Goal: Find specific page/section: Find specific page/section

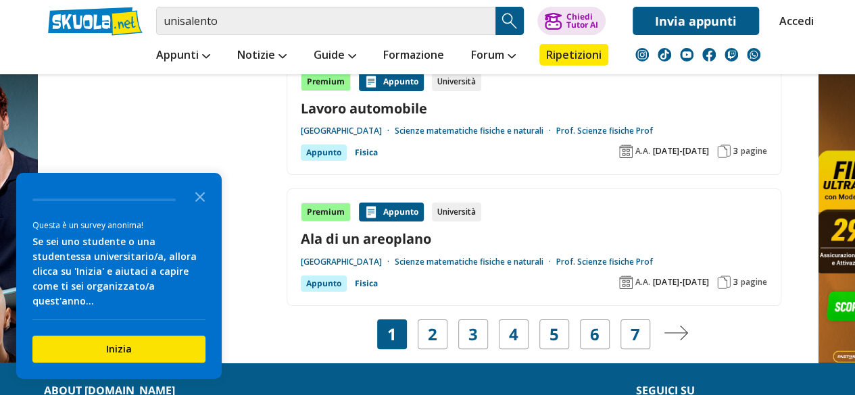
scroll to position [2553, 0]
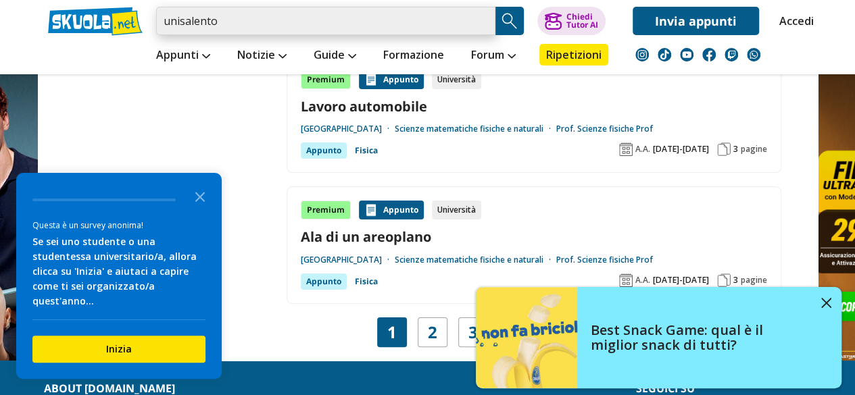
click at [279, 18] on input "unisalento" at bounding box center [325, 21] width 339 height 28
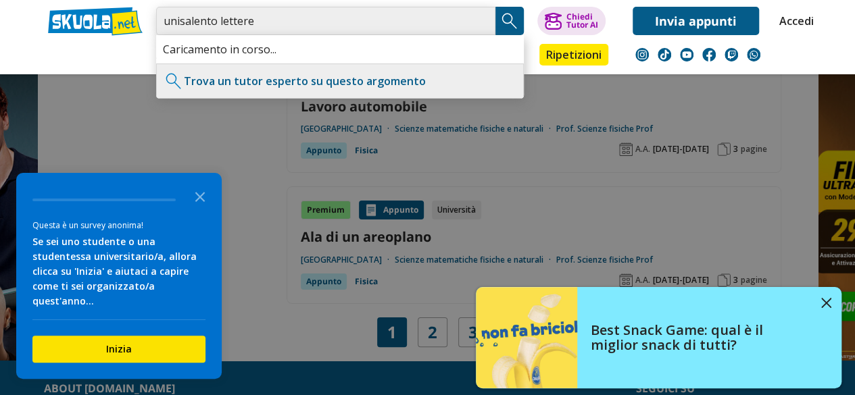
type input "unisalento lettere"
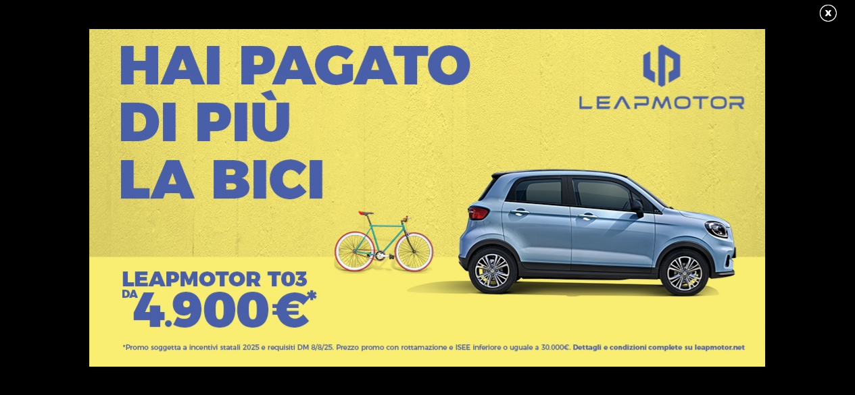
click at [832, 13] on link at bounding box center [835, 13] width 34 height 20
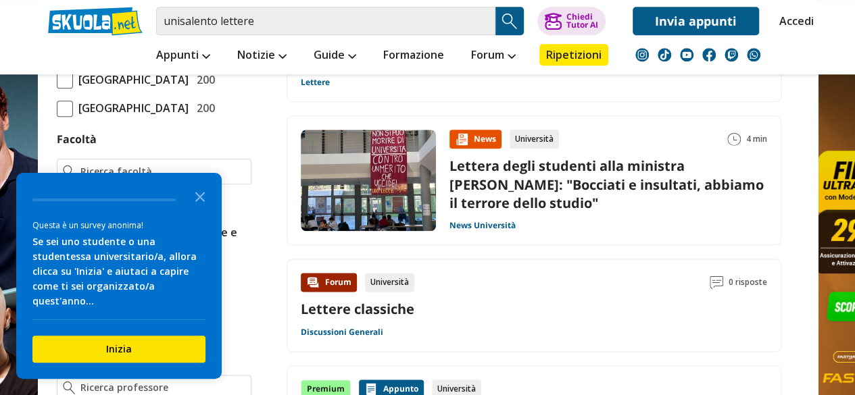
scroll to position [719, 0]
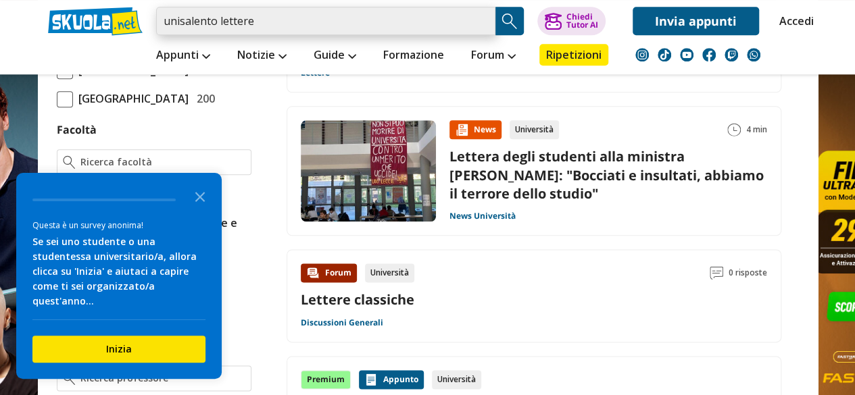
click at [280, 17] on input "unisalento lettere" at bounding box center [325, 21] width 339 height 28
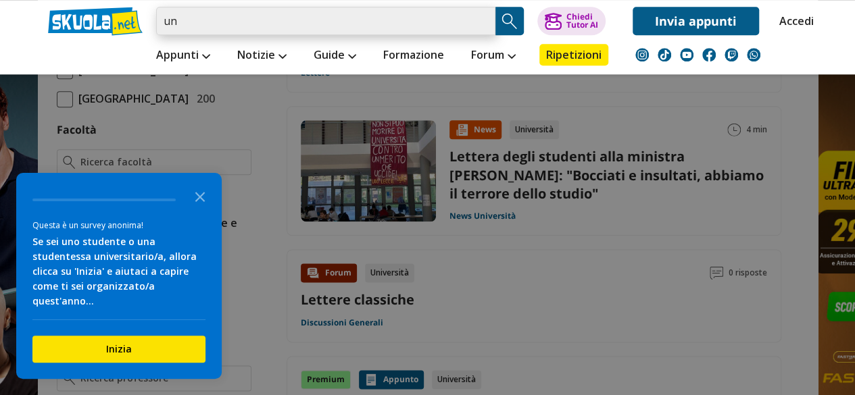
type input "u"
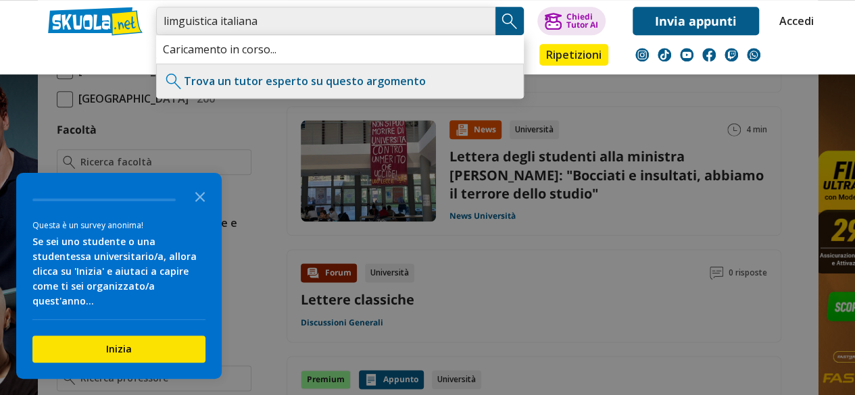
type input "limguistica italiana"
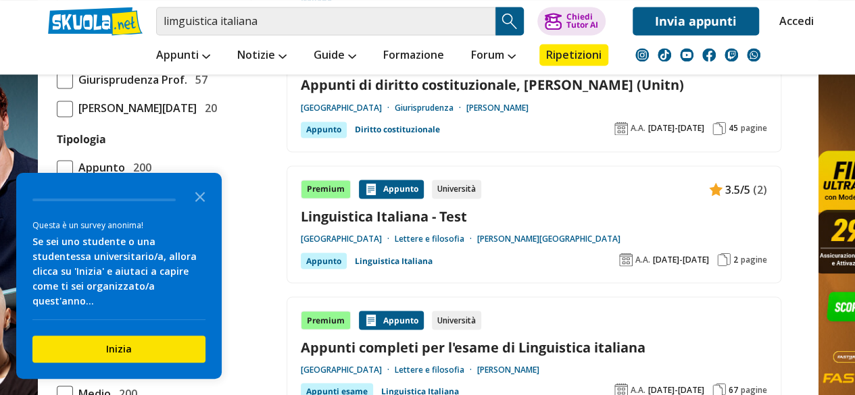
scroll to position [1101, 0]
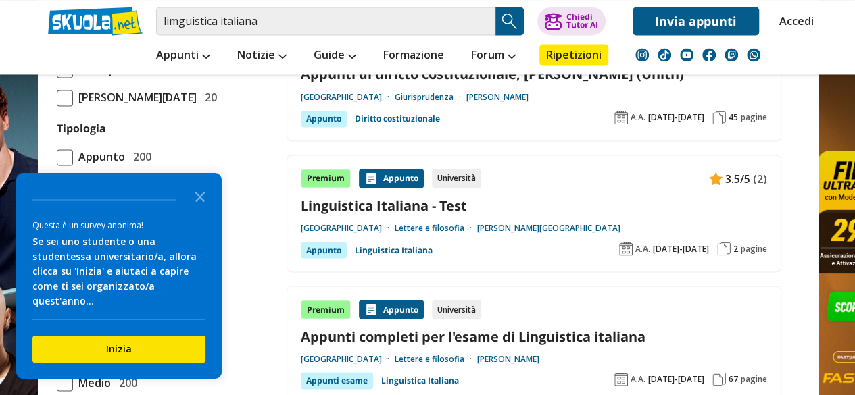
click at [452, 202] on link "Linguistica Italiana - Test" at bounding box center [534, 205] width 466 height 18
